Goal: Feedback & Contribution: Leave review/rating

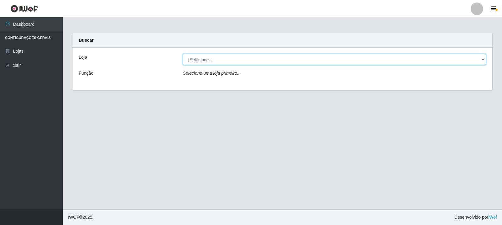
drag, startPoint x: 200, startPoint y: 57, endPoint x: 202, endPoint y: 61, distance: 4.0
click at [201, 58] on select "[Selecione...] Rede Compras Supermercados - LOJA 3" at bounding box center [334, 59] width 303 height 11
select select "162"
click at [183, 54] on select "[Selecione...] Rede Compras Supermercados - LOJA 3" at bounding box center [334, 59] width 303 height 11
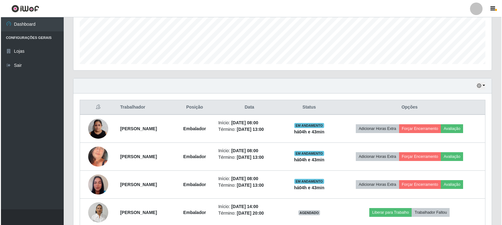
scroll to position [248, 0]
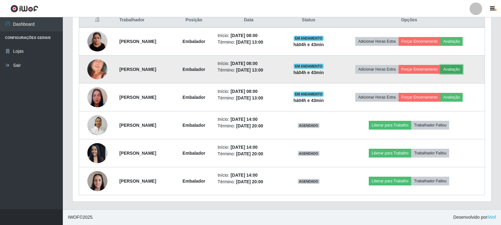
click at [452, 72] on button "Avaliação" at bounding box center [451, 69] width 22 height 9
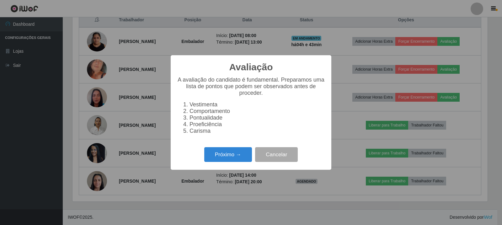
scroll to position [130, 415]
click at [210, 162] on button "Próximo →" at bounding box center [228, 154] width 48 height 15
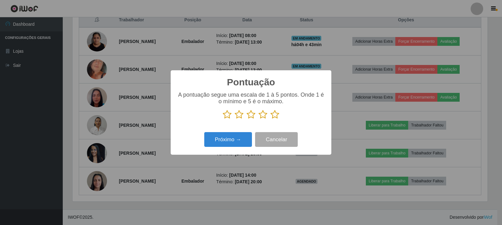
click at [276, 114] on icon at bounding box center [275, 114] width 9 height 9
click at [271, 119] on input "radio" at bounding box center [271, 119] width 0 height 0
click at [264, 117] on icon at bounding box center [263, 114] width 9 height 9
click at [259, 119] on input "radio" at bounding box center [259, 119] width 0 height 0
click at [234, 140] on button "Próximo →" at bounding box center [228, 139] width 48 height 15
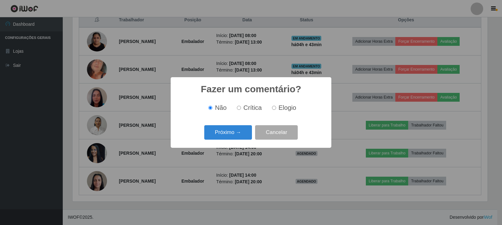
click at [279, 105] on span "Elogio" at bounding box center [288, 107] width 18 height 7
click at [276, 106] on input "Elogio" at bounding box center [274, 108] width 4 height 4
radio input "true"
click at [240, 126] on button "Próximo →" at bounding box center [228, 132] width 48 height 15
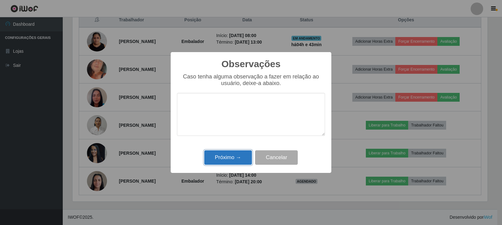
click at [237, 153] on button "Próximo →" at bounding box center [228, 157] width 48 height 15
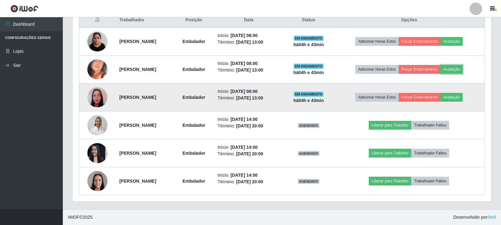
scroll to position [130, 418]
click at [454, 95] on button "Avaliação" at bounding box center [451, 97] width 22 height 9
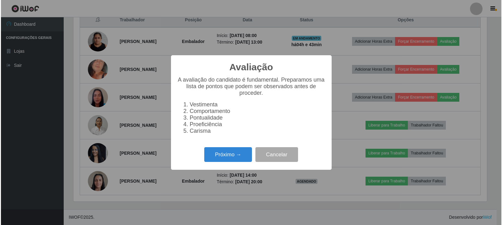
scroll to position [130, 415]
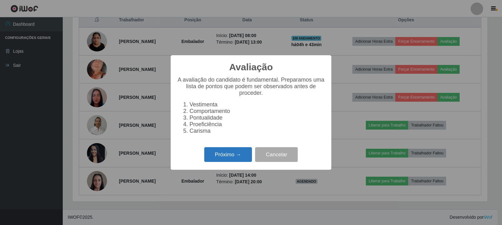
click at [209, 156] on button "Próximo →" at bounding box center [228, 154] width 48 height 15
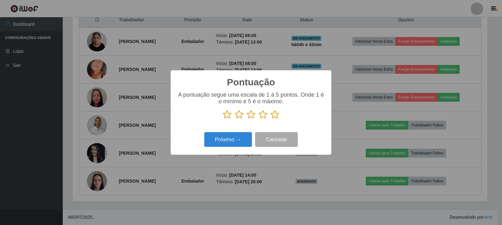
scroll to position [313715, 313430]
click at [265, 116] on icon at bounding box center [263, 114] width 9 height 9
click at [259, 119] on input "radio" at bounding box center [259, 119] width 0 height 0
click at [243, 134] on button "Próximo →" at bounding box center [228, 139] width 48 height 15
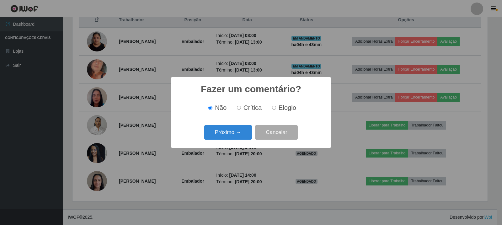
click at [292, 104] on span "Elogio" at bounding box center [288, 107] width 18 height 7
click at [276, 106] on input "Elogio" at bounding box center [274, 108] width 4 height 4
radio input "true"
click at [248, 131] on button "Próximo →" at bounding box center [228, 132] width 48 height 15
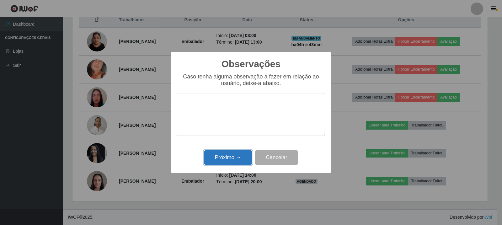
click at [241, 158] on button "Próximo →" at bounding box center [228, 157] width 48 height 15
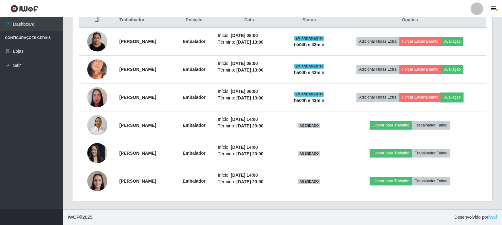
scroll to position [130, 418]
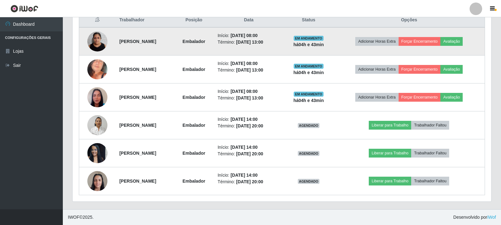
click at [455, 36] on td "Adicionar Horas Extra Forçar Encerramento Avaliação" at bounding box center [408, 41] width 151 height 28
click at [455, 42] on button "Avaliação" at bounding box center [451, 41] width 22 height 9
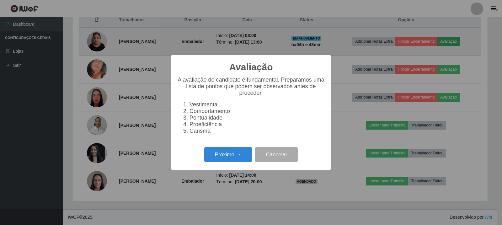
scroll to position [130, 415]
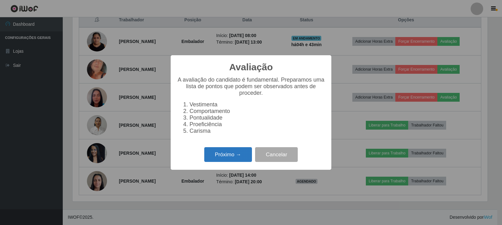
click at [222, 161] on button "Próximo →" at bounding box center [228, 154] width 48 height 15
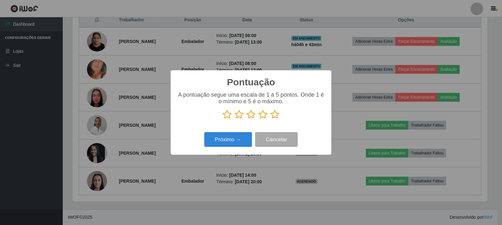
click at [272, 115] on icon at bounding box center [275, 114] width 9 height 9
click at [271, 119] on input "radio" at bounding box center [271, 119] width 0 height 0
click at [230, 152] on div "Pontuação × A pontuação segue uma escala de 1 à 5 pontos. Onde 1 é o mínimo e 5…" at bounding box center [251, 112] width 161 height 84
click at [238, 124] on div "A pontuação segue uma escala de 1 à 5 pontos. Onde 1 é o mínimo e 5 é o máximo." at bounding box center [251, 108] width 148 height 33
click at [235, 137] on button "Próximo →" at bounding box center [228, 139] width 48 height 15
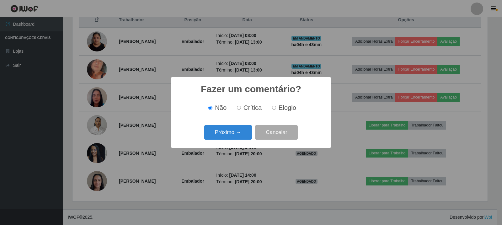
click at [273, 110] on input "Elogio" at bounding box center [274, 108] width 4 height 4
radio input "true"
click at [244, 127] on button "Próximo →" at bounding box center [228, 132] width 48 height 15
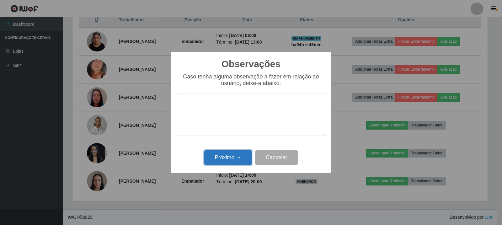
click at [238, 160] on button "Próximo →" at bounding box center [228, 157] width 48 height 15
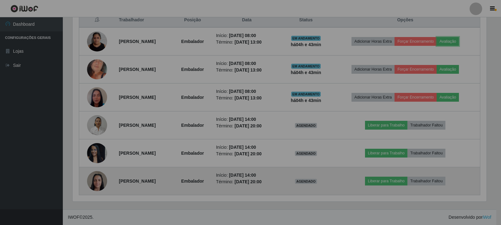
scroll to position [130, 418]
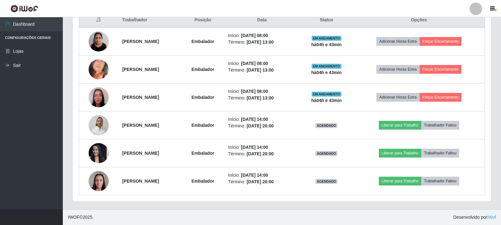
click at [237, 219] on footer "IWOF © 2025 . Desenvolvido por iWof" at bounding box center [282, 217] width 438 height 16
click at [494, 48] on div "Hoje 1 dia 3 dias 1 Semana Não encerrados Trabalhador Posição Data Status Opçõe…" at bounding box center [281, 100] width 428 height 218
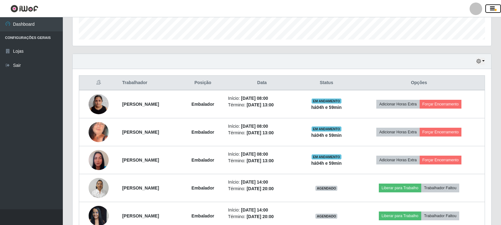
click at [490, 13] on button "button" at bounding box center [493, 8] width 16 height 9
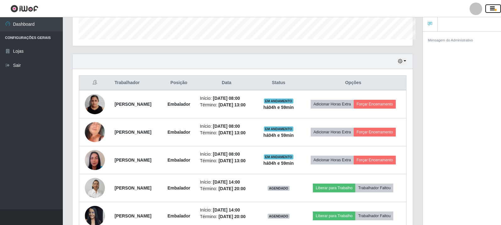
scroll to position [130, 340]
click at [490, 12] on icon "button" at bounding box center [492, 9] width 5 height 6
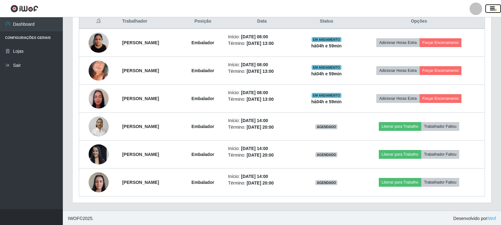
scroll to position [248, 0]
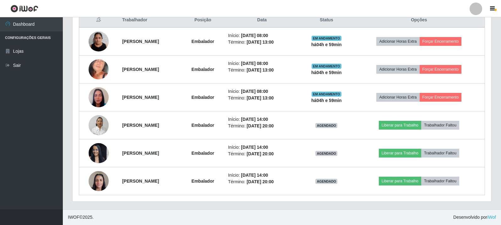
click at [488, 10] on button "button" at bounding box center [493, 8] width 16 height 9
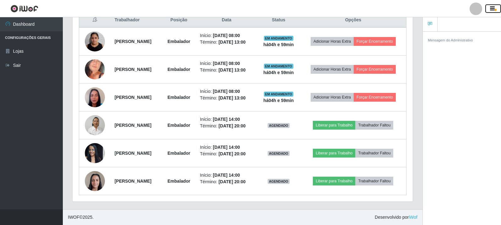
scroll to position [130, 340]
click at [493, 14] on header "Perfil Alterar Senha Sair" at bounding box center [250, 8] width 501 height 17
click at [493, 9] on icon "button" at bounding box center [492, 9] width 5 height 6
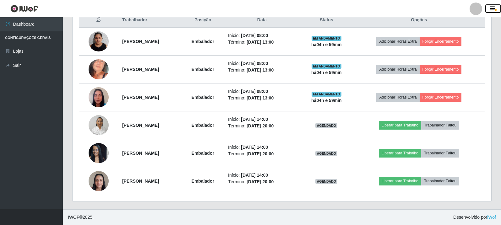
scroll to position [130, 418]
click at [493, 9] on icon "button" at bounding box center [492, 9] width 5 height 6
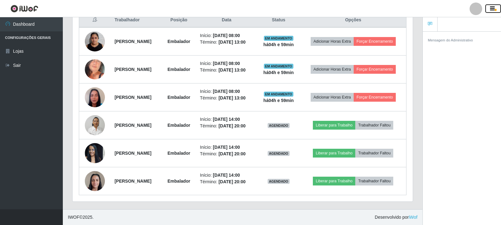
scroll to position [130, 340]
click at [493, 9] on icon "button" at bounding box center [492, 9] width 5 height 6
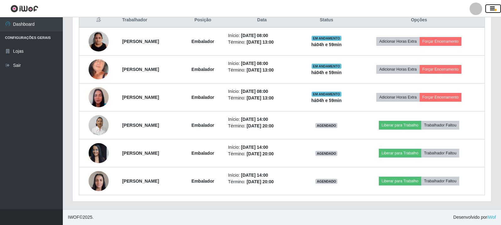
scroll to position [0, 0]
click at [493, 9] on icon "button" at bounding box center [492, 9] width 5 height 6
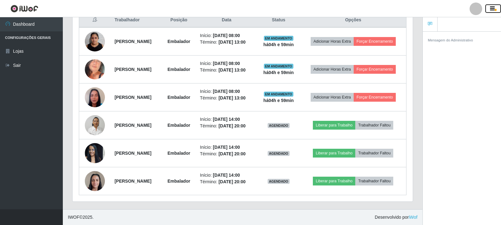
scroll to position [130, 340]
click at [493, 9] on icon "button" at bounding box center [492, 9] width 5 height 6
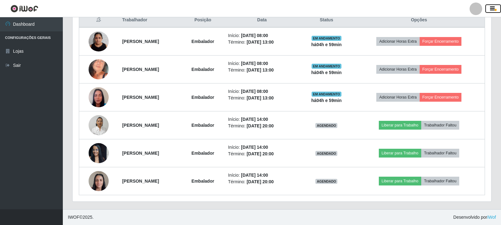
click at [493, 9] on icon "button" at bounding box center [492, 9] width 5 height 6
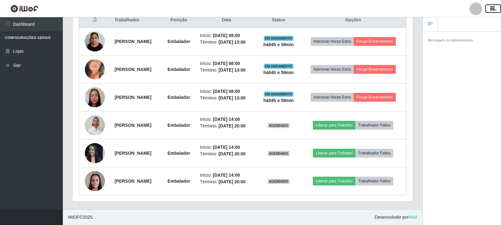
click at [493, 9] on icon "button" at bounding box center [492, 9] width 5 height 6
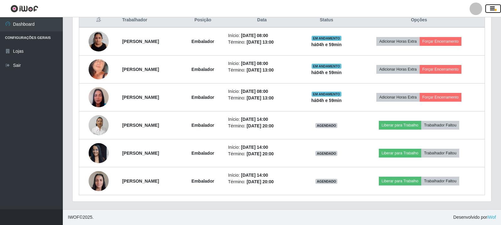
click at [493, 9] on icon "button" at bounding box center [492, 9] width 5 height 6
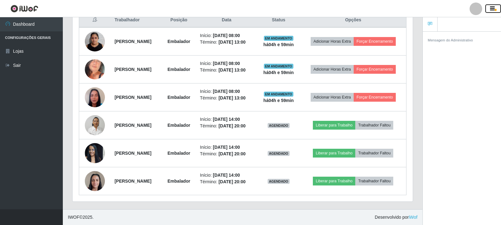
click at [493, 9] on icon "button" at bounding box center [492, 9] width 5 height 6
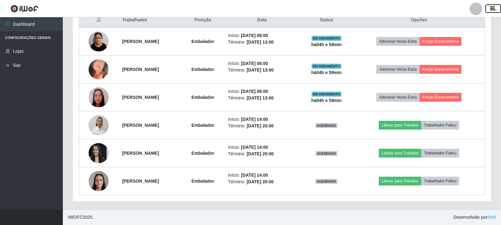
click at [493, 9] on icon "button" at bounding box center [492, 9] width 5 height 6
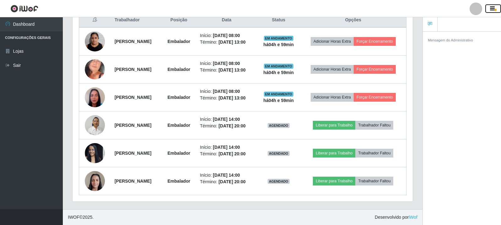
click at [493, 9] on icon "button" at bounding box center [492, 9] width 5 height 6
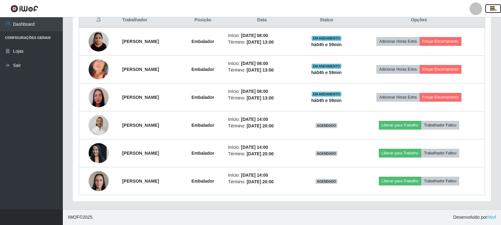
click at [493, 9] on icon "button" at bounding box center [492, 9] width 5 height 6
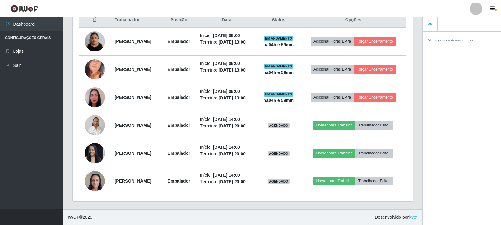
click at [432, 24] on link at bounding box center [429, 24] width 15 height 14
click at [496, 11] on span "button" at bounding box center [495, 10] width 2 height 2
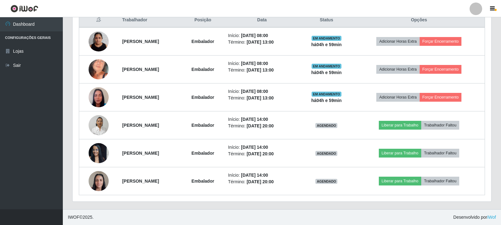
click at [394, 6] on header "Perfil Alterar Senha Sair" at bounding box center [250, 8] width 501 height 17
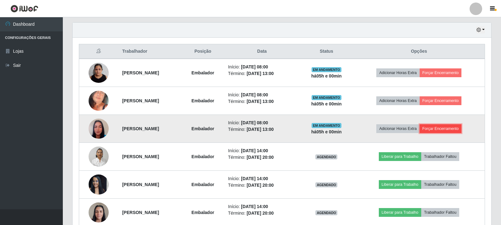
click at [453, 130] on button "Forçar Encerramento" at bounding box center [440, 128] width 42 height 9
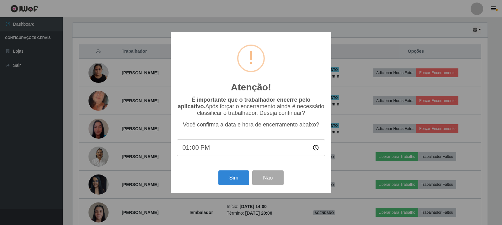
click at [236, 187] on div "Sim Não" at bounding box center [251, 178] width 148 height 18
click at [234, 181] on button "Sim" at bounding box center [233, 177] width 30 height 15
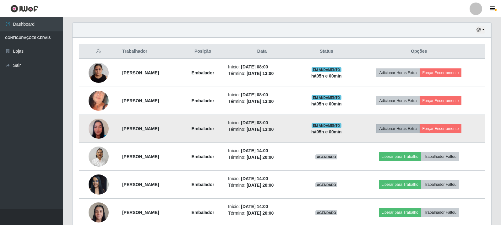
scroll to position [130, 415]
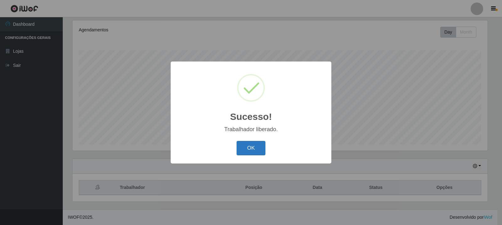
click at [249, 148] on button "OK" at bounding box center [251, 148] width 29 height 15
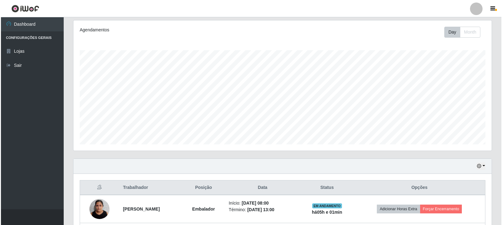
scroll to position [111, 0]
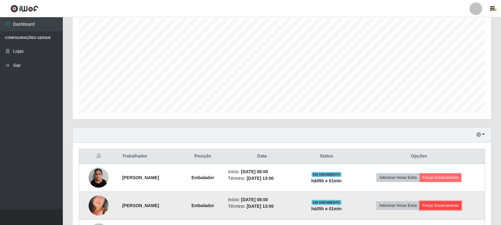
click at [453, 210] on button "Forçar Encerramento" at bounding box center [440, 205] width 42 height 9
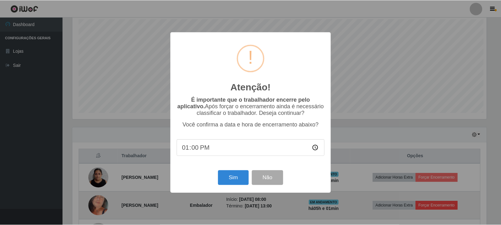
scroll to position [130, 415]
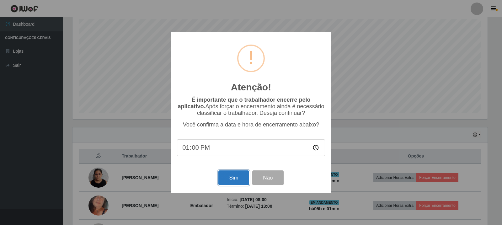
click at [239, 182] on button "Sim" at bounding box center [233, 177] width 30 height 15
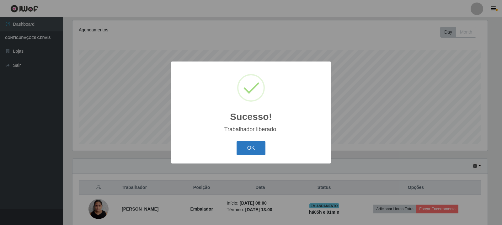
click at [262, 147] on button "OK" at bounding box center [251, 148] width 29 height 15
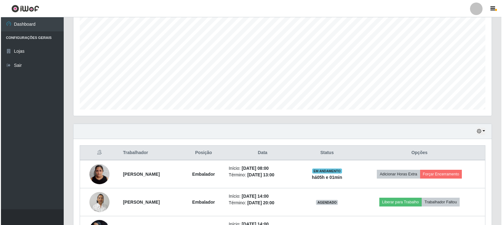
scroll to position [192, 0]
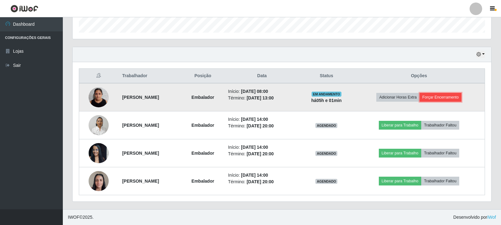
click at [441, 96] on button "Forçar Encerramento" at bounding box center [440, 97] width 42 height 9
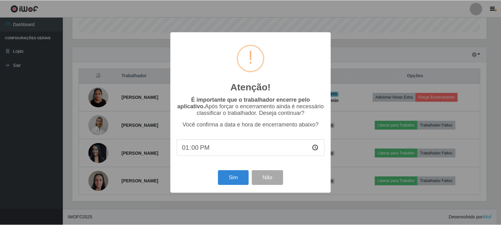
scroll to position [130, 415]
click at [237, 179] on button "Sim" at bounding box center [233, 177] width 30 height 15
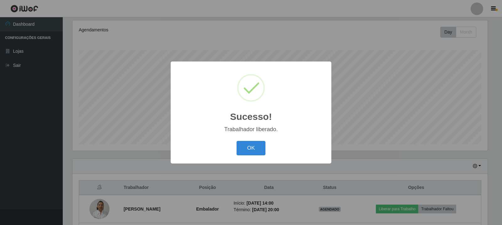
click at [245, 145] on button "OK" at bounding box center [251, 148] width 29 height 15
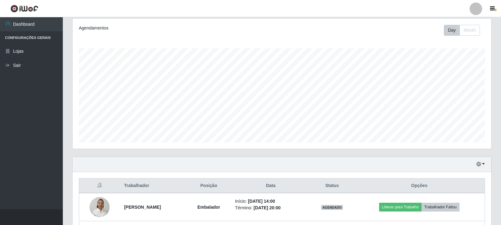
scroll to position [164, 0]
